Goal: Information Seeking & Learning: Learn about a topic

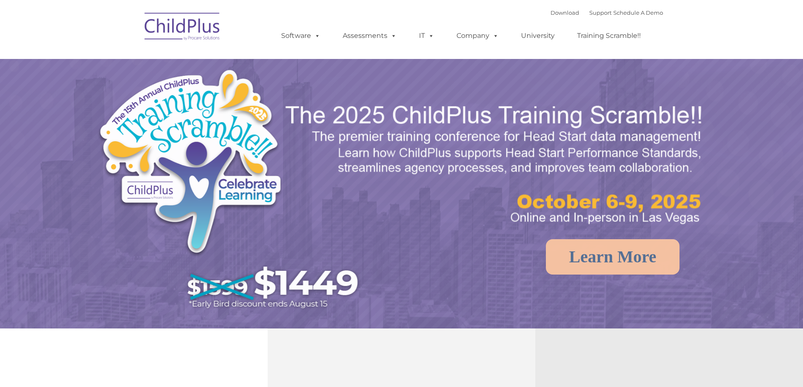
select select "MEDIUM"
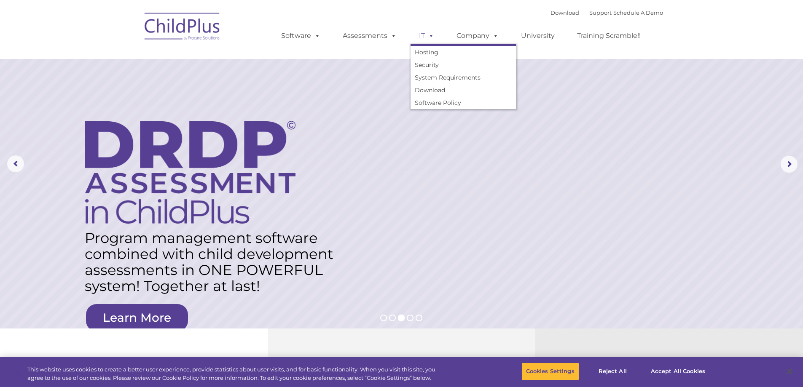
click at [425, 34] on span at bounding box center [429, 36] width 9 height 8
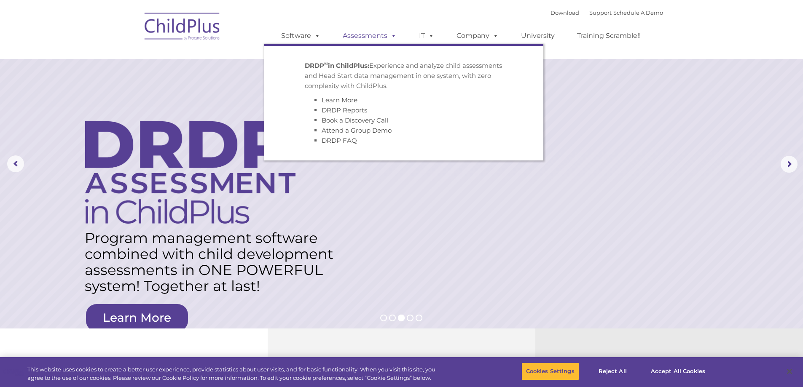
click at [391, 38] on span at bounding box center [391, 36] width 9 height 8
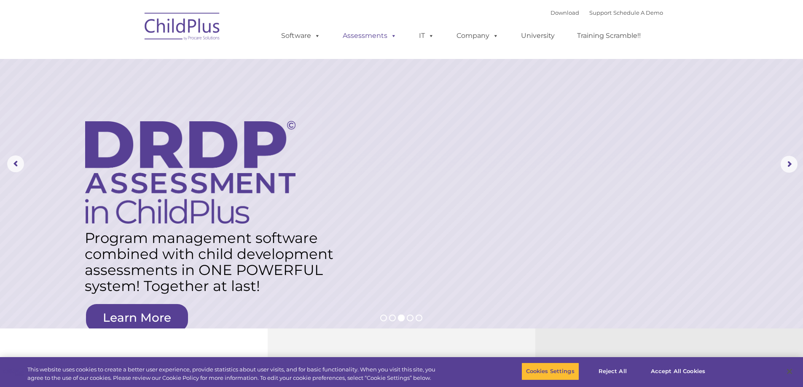
click at [385, 36] on link "Assessments" at bounding box center [369, 35] width 71 height 17
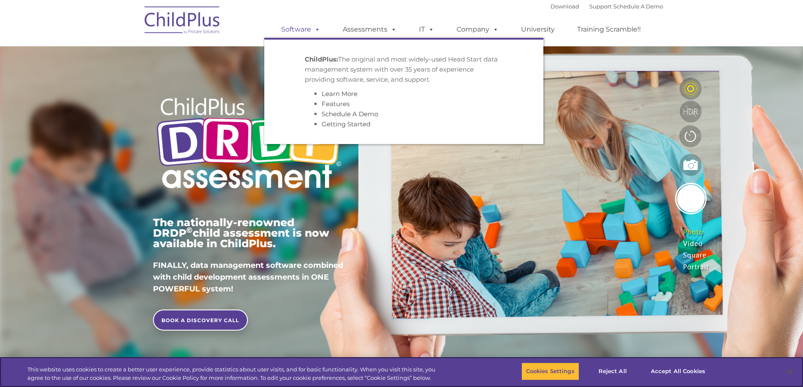
click at [309, 27] on link "Software" at bounding box center [301, 29] width 56 height 17
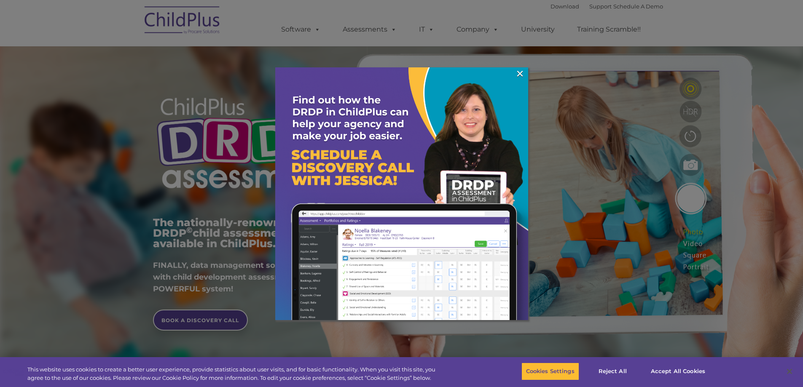
click at [527, 70] on img at bounding box center [401, 193] width 253 height 253
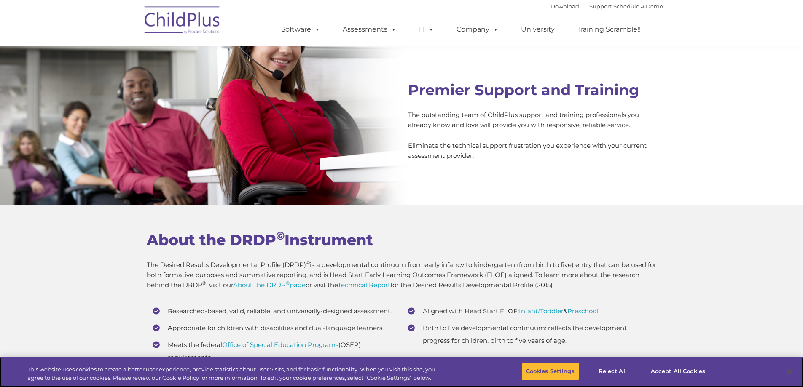
scroll to position [3044, 0]
